Goal: Register for event/course

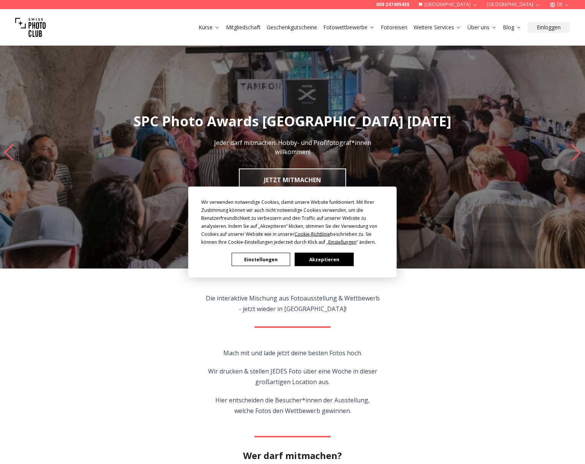
click at [319, 261] on button "Akzeptieren" at bounding box center [324, 259] width 59 height 13
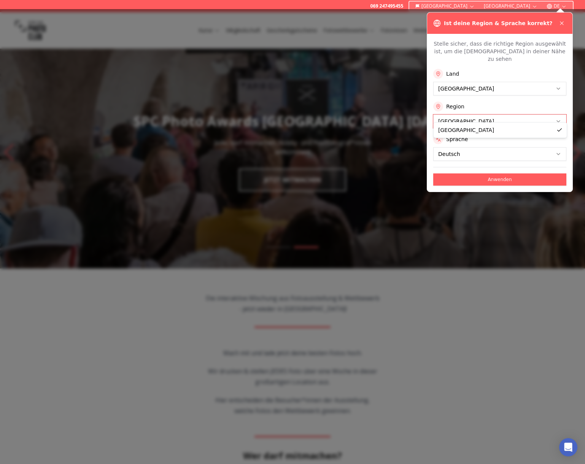
click at [523, 173] on button "Anwenden" at bounding box center [499, 179] width 133 height 12
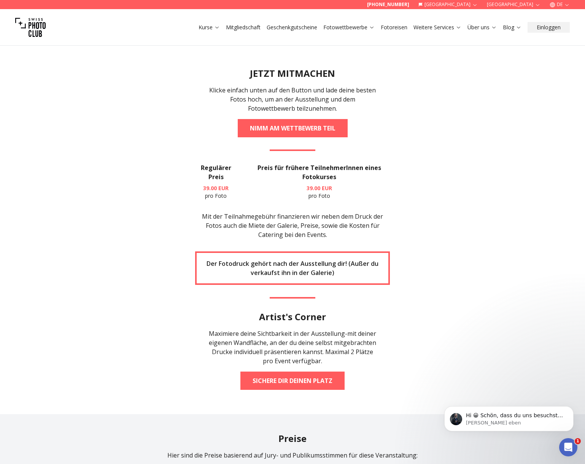
scroll to position [1393, 0]
